Goal: Task Accomplishment & Management: Manage account settings

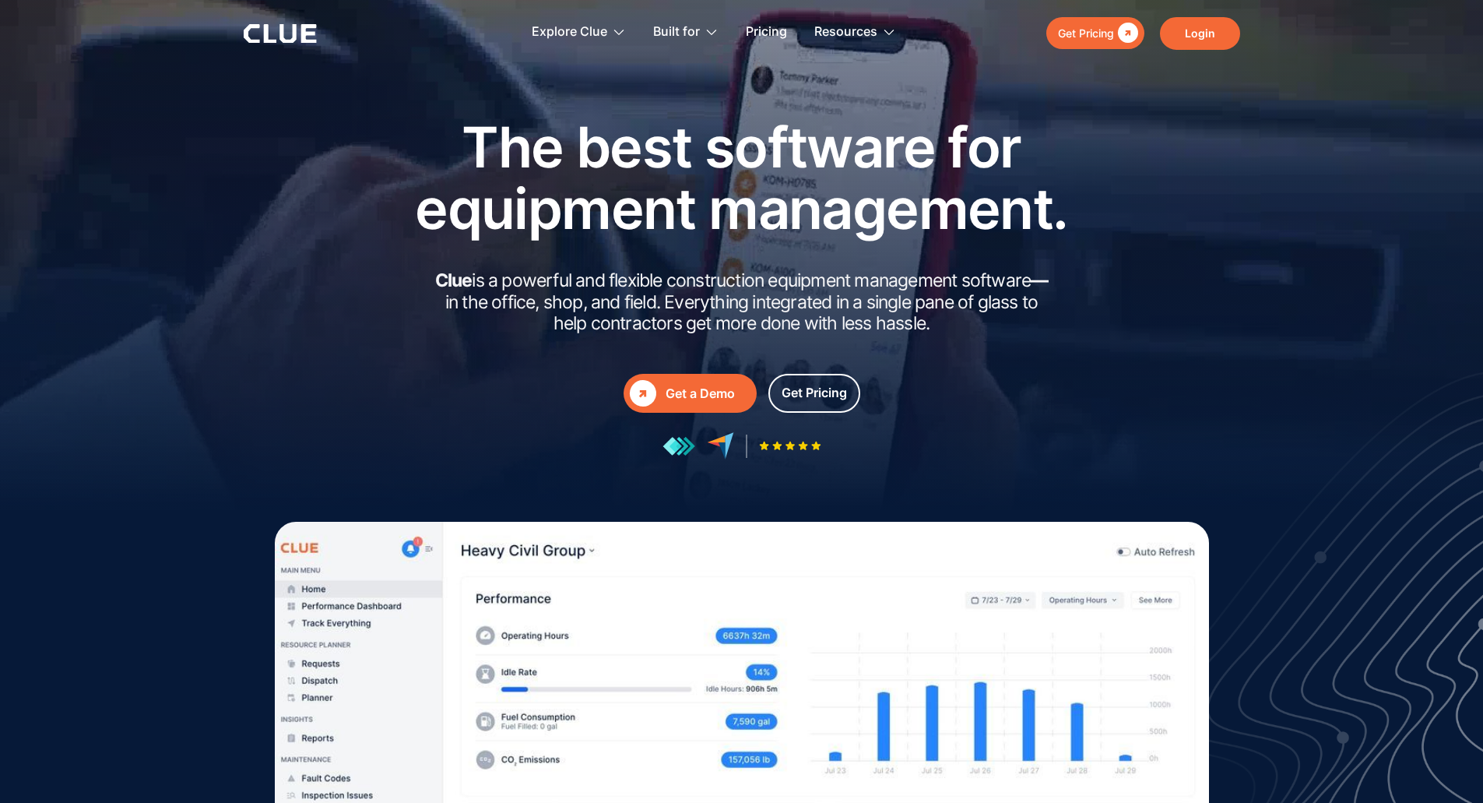
click at [1197, 30] on link "Login" at bounding box center [1200, 33] width 80 height 33
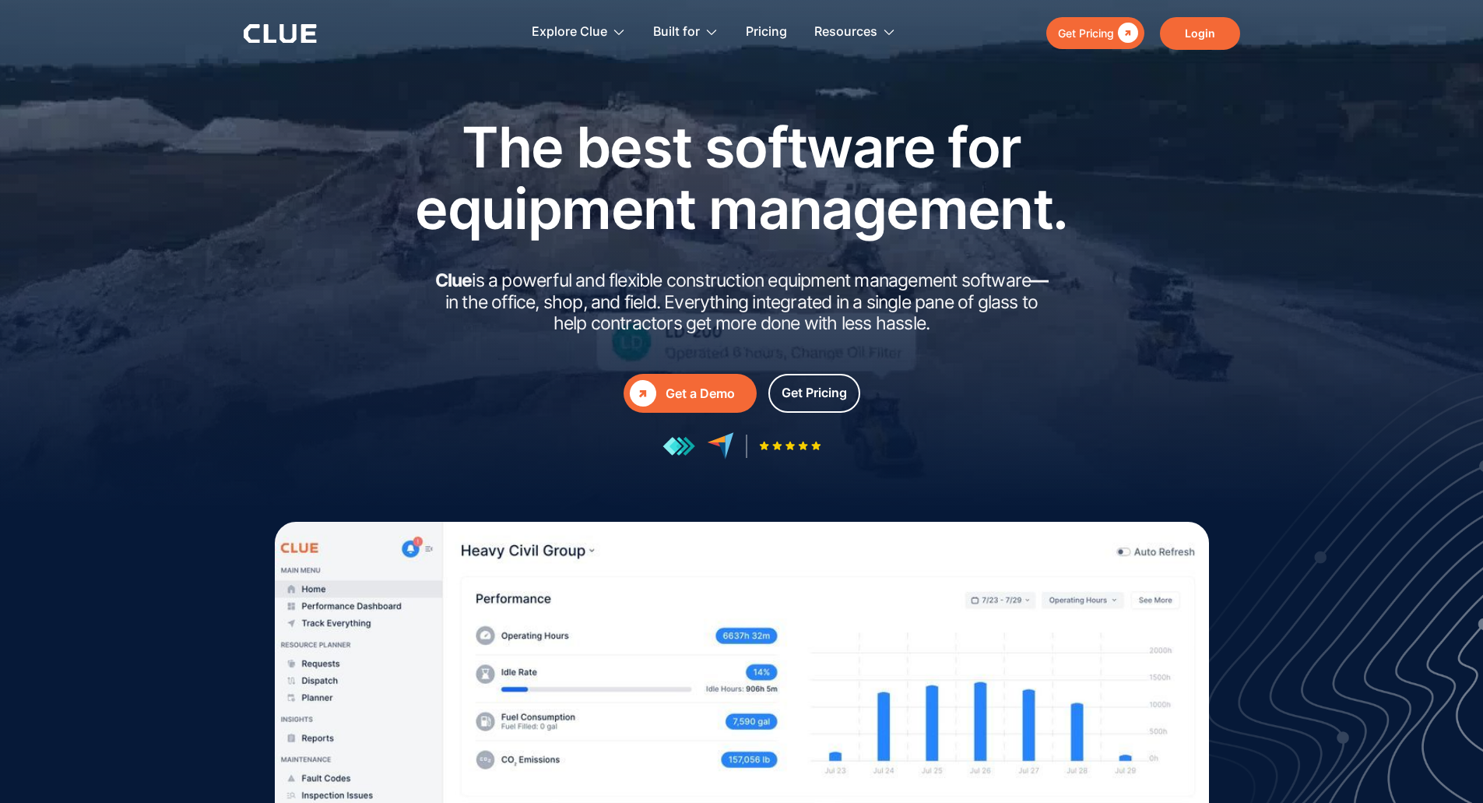
click at [1189, 30] on link "Login" at bounding box center [1200, 33] width 80 height 33
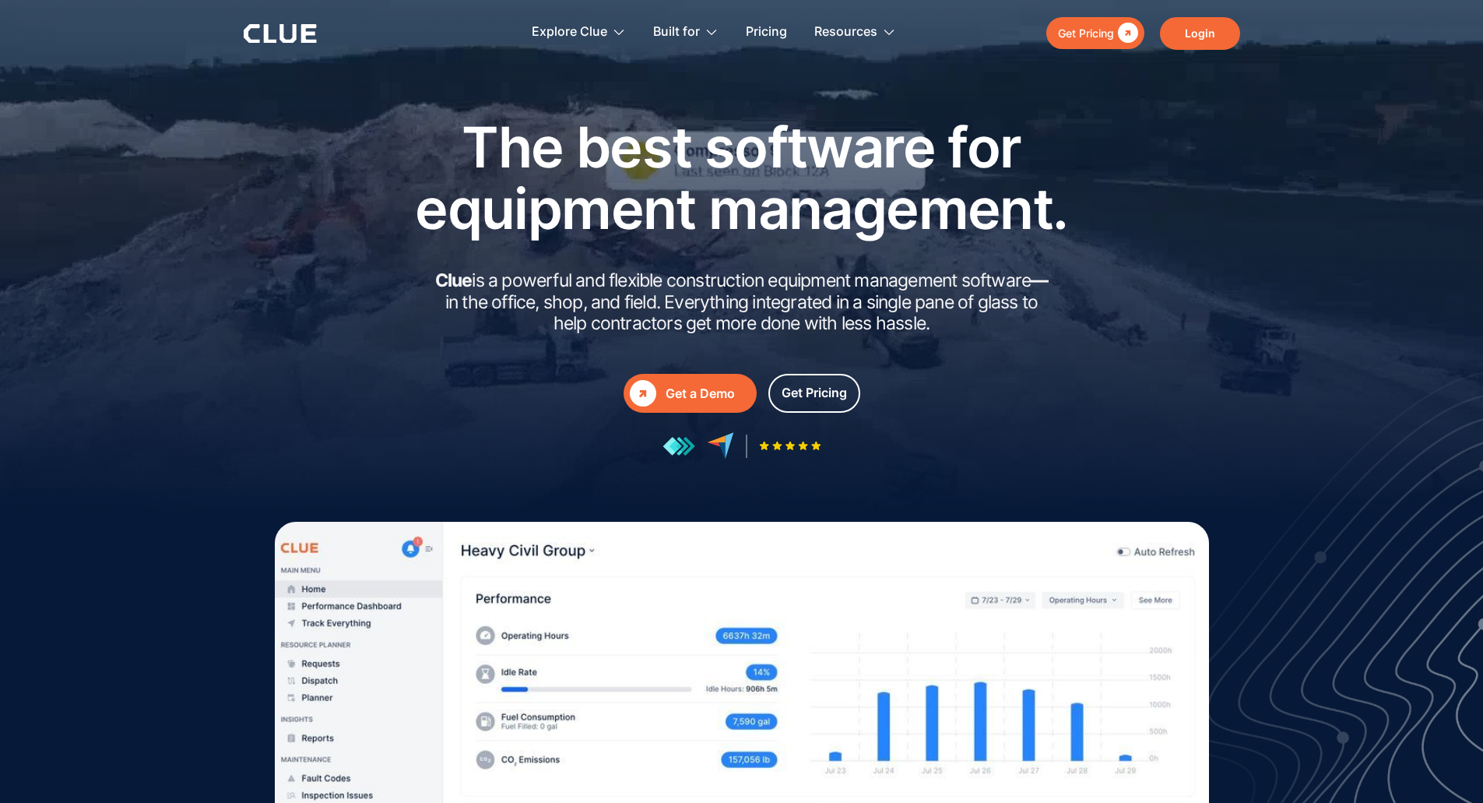
click at [1199, 31] on link "Login" at bounding box center [1200, 33] width 80 height 33
